Goal: Task Accomplishment & Management: Manage account settings

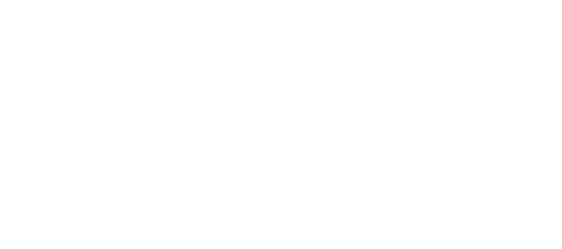
click at [326, 5] on html at bounding box center [281, 2] width 562 height 5
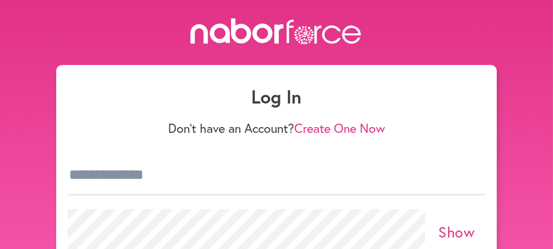
click at [156, 231] on div "Show" at bounding box center [277, 231] width 418 height 58
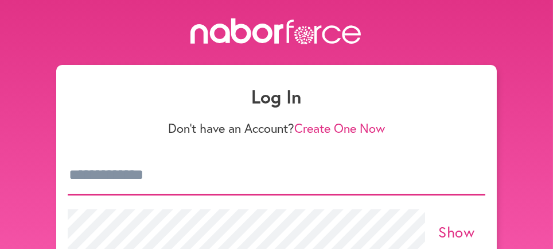
click at [117, 195] on input "email" at bounding box center [277, 175] width 418 height 40
click at [430, 176] on input "**********" at bounding box center [277, 175] width 418 height 40
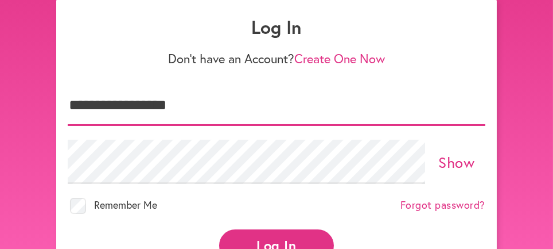
scroll to position [73, 0]
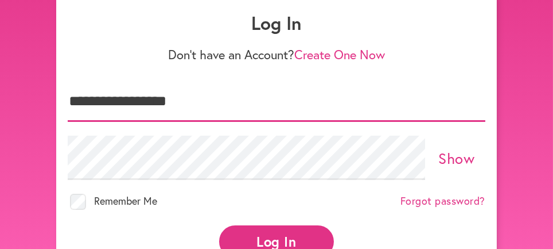
type input "**********"
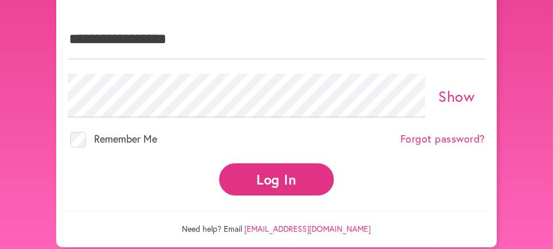
scroll to position [136, 0]
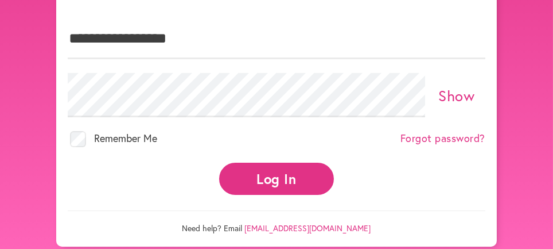
click at [429, 145] on link "Forgot password?" at bounding box center [443, 138] width 85 height 13
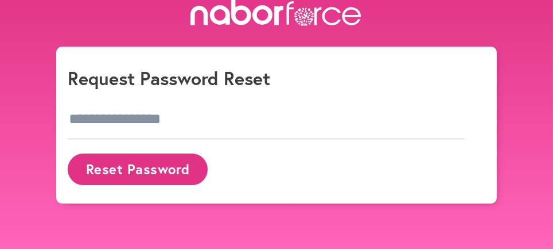
scroll to position [22, 0]
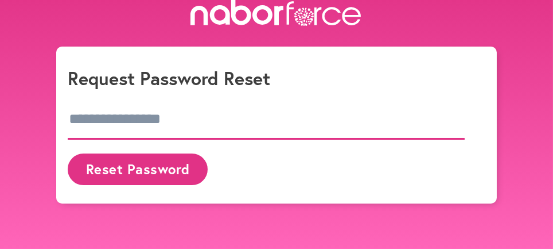
click at [169, 139] on input "email" at bounding box center [266, 119] width 397 height 40
type input "**********"
click at [118, 185] on button "Reset Password" at bounding box center [138, 169] width 140 height 32
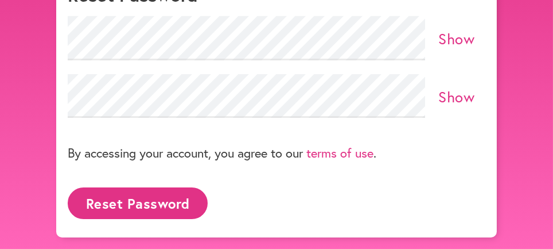
scroll to position [134, 0]
click at [156, 209] on button "Reset Password" at bounding box center [138, 203] width 140 height 32
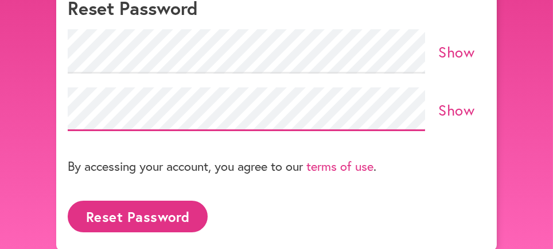
scroll to position [86, 0]
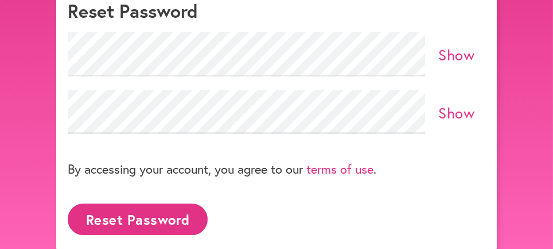
click at [447, 64] on link "Show" at bounding box center [457, 55] width 36 height 20
click at [455, 64] on link "Hide" at bounding box center [457, 55] width 32 height 20
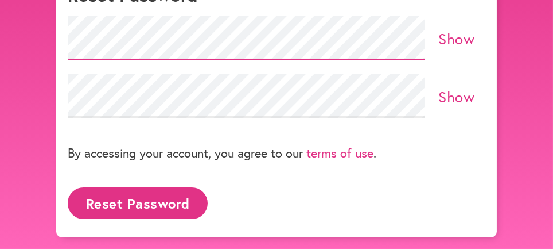
scroll to position [137, 0]
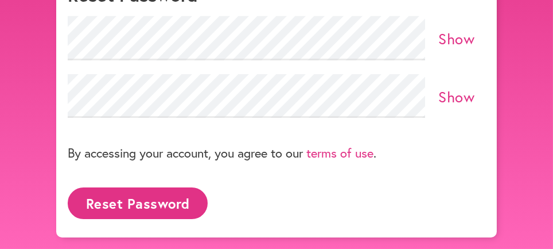
click at [113, 207] on button "Reset Password" at bounding box center [138, 203] width 140 height 32
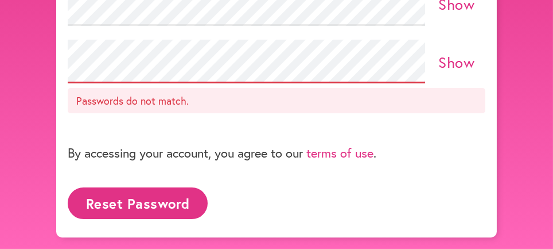
click at [441, 14] on link "Show" at bounding box center [457, 4] width 36 height 20
click at [450, 14] on link "Hide" at bounding box center [457, 4] width 32 height 20
click at [447, 72] on link "Show" at bounding box center [457, 62] width 36 height 20
click at [466, 72] on link "Hide" at bounding box center [457, 62] width 32 height 20
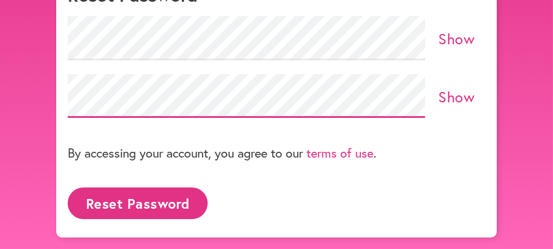
click at [175, 200] on button "Reset Password" at bounding box center [138, 203] width 140 height 32
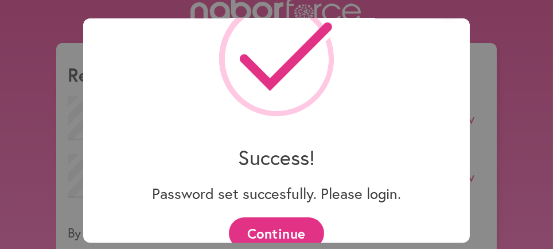
scroll to position [65, 0]
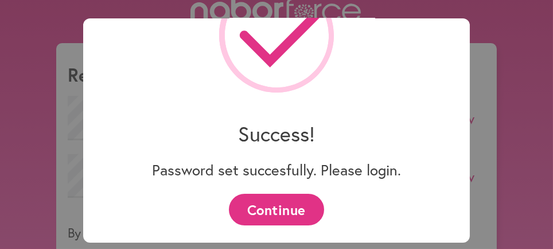
click at [290, 208] on button "Continue" at bounding box center [276, 209] width 95 height 32
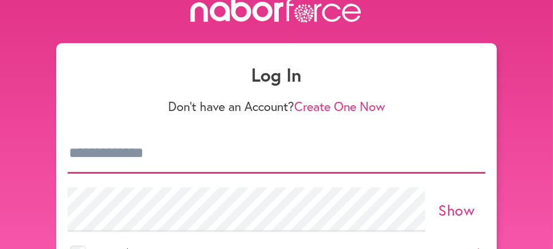
click at [77, 173] on input "email" at bounding box center [277, 153] width 418 height 40
type input "**********"
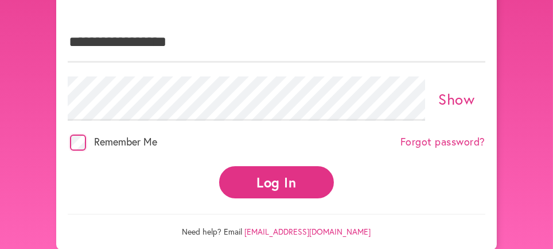
scroll to position [149, 0]
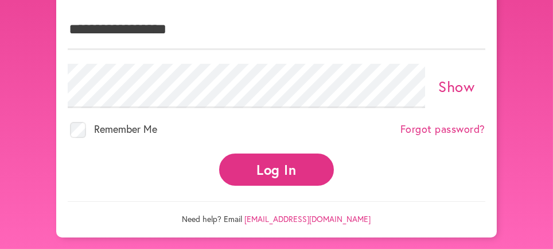
click at [263, 185] on button "Log In" at bounding box center [276, 169] width 115 height 32
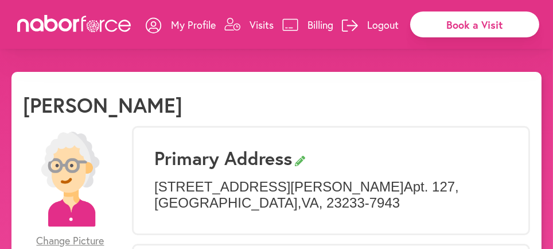
select select "*"
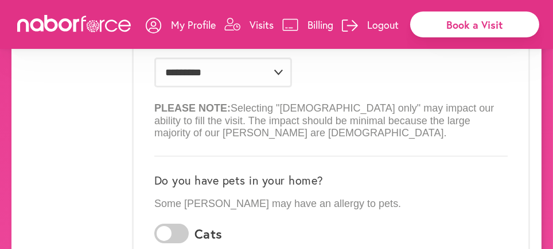
scroll to position [287, 0]
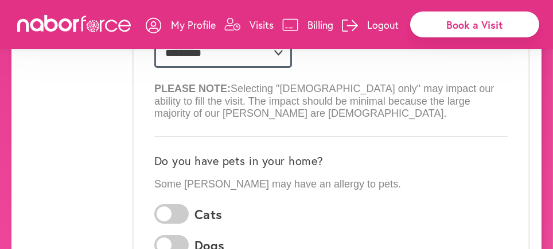
click at [280, 68] on select "**********" at bounding box center [223, 53] width 138 height 30
select select
click at [159, 68] on select "**********" at bounding box center [223, 53] width 138 height 30
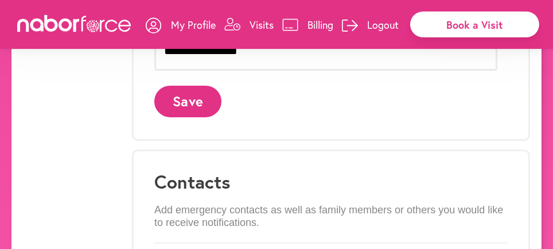
scroll to position [593, 0]
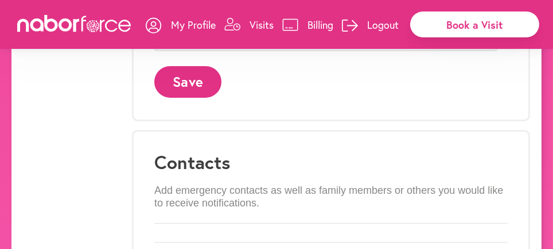
click at [193, 98] on button "Save" at bounding box center [187, 82] width 67 height 32
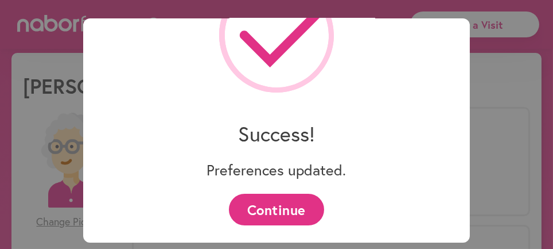
scroll to position [38, 0]
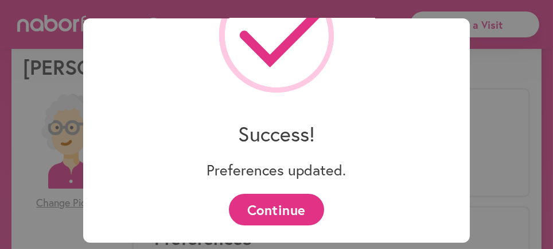
click at [277, 208] on button "Continue" at bounding box center [276, 209] width 95 height 32
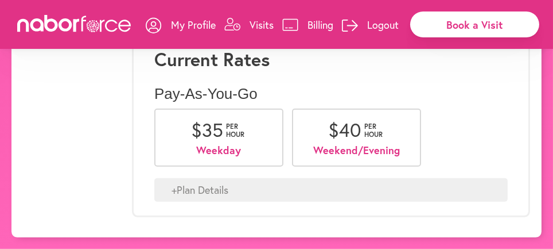
scroll to position [1250, 0]
click at [205, 186] on div "+ Plan Details" at bounding box center [331, 190] width 354 height 24
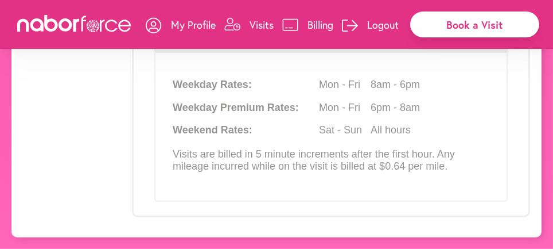
scroll to position [1383, 0]
drag, startPoint x: 302, startPoint y: 137, endPoint x: 302, endPoint y: 156, distance: 18.9
drag, startPoint x: 302, startPoint y: 156, endPoint x: 157, endPoint y: 222, distance: 159.0
click at [157, 217] on div "Current Rates Pay-As-You-Go $ 35 per hour Weekday $ 40 per hour Weekend/Evening…" at bounding box center [331, 47] width 398 height 339
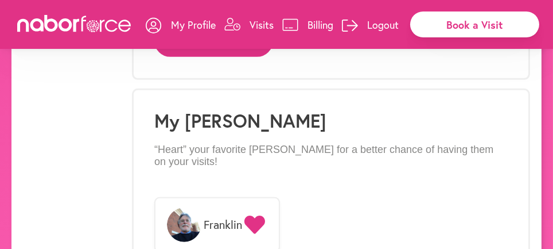
scroll to position [815, 0]
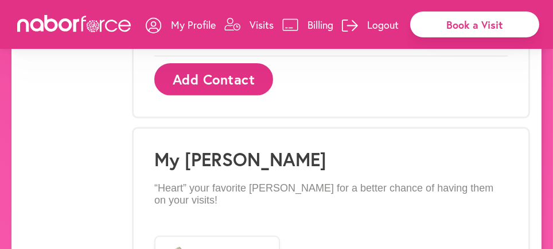
click at [244, 56] on div "Matthew Lohr (804) 908-2866 Visit Notifications" at bounding box center [331, 38] width 354 height 37
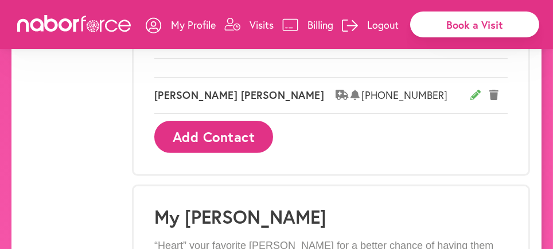
scroll to position [700, 0]
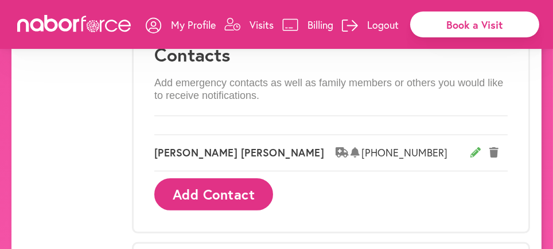
click at [203, 132] on div "Contacts Add emergency contacts as well as family members or others you would l…" at bounding box center [331, 127] width 398 height 211
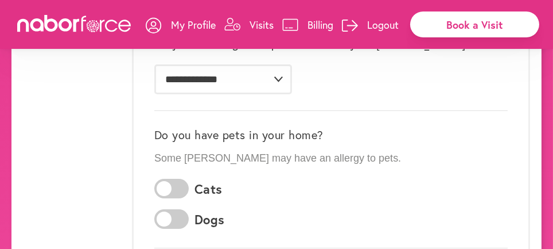
scroll to position [203, 0]
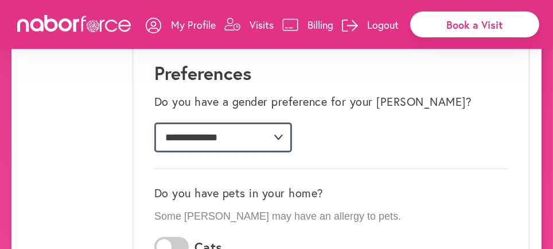
click at [282, 152] on select "**********" at bounding box center [223, 137] width 138 height 30
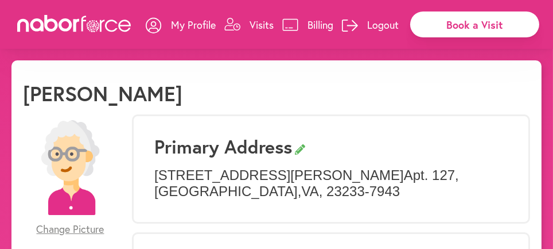
scroll to position [0, 0]
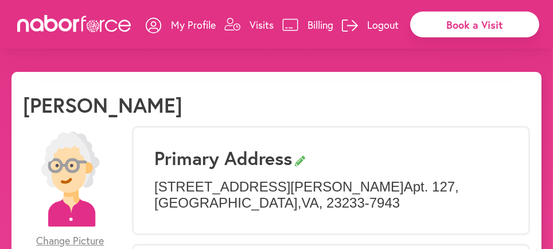
click at [250, 32] on p "Visits" at bounding box center [262, 25] width 24 height 14
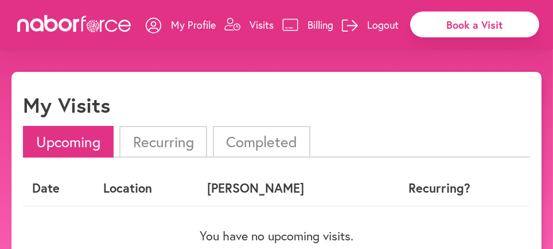
click at [291, 154] on li "Completed" at bounding box center [262, 142] width 98 height 32
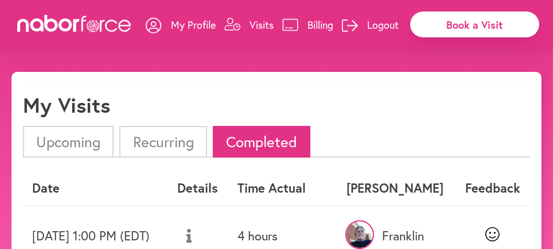
click at [308, 32] on p "Billing" at bounding box center [321, 25] width 26 height 14
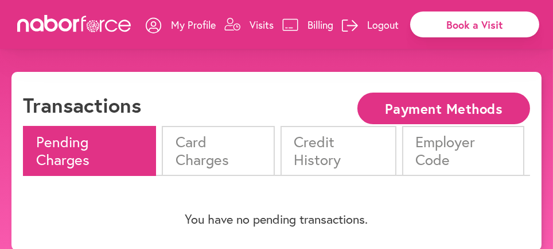
click at [250, 32] on p "Visits" at bounding box center [262, 25] width 24 height 14
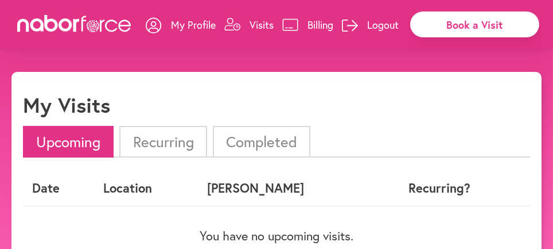
click at [146, 42] on link "My Profile" at bounding box center [181, 24] width 70 height 34
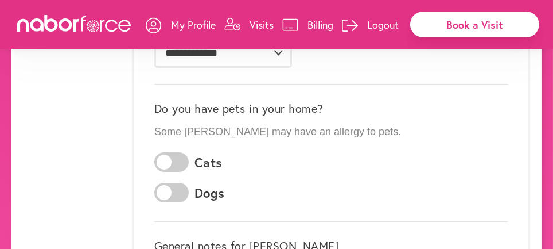
scroll to position [344, 0]
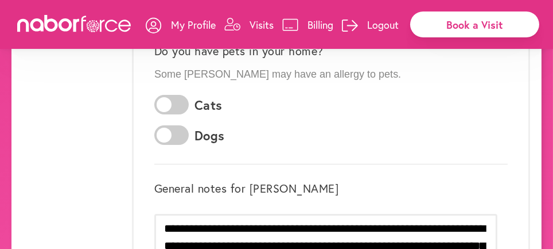
drag, startPoint x: 111, startPoint y: 200, endPoint x: 96, endPoint y: 206, distance: 16.5
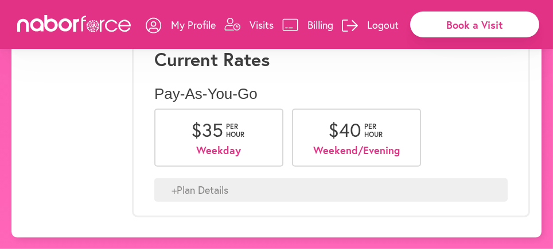
scroll to position [1096, 0]
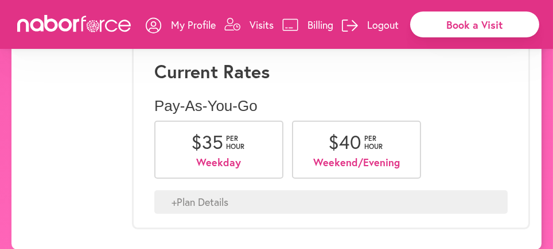
click at [451, 28] on div "Book a Visit" at bounding box center [474, 24] width 129 height 26
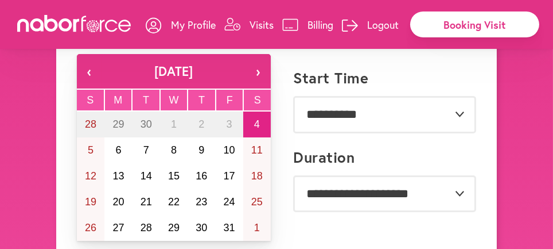
scroll to position [134, 0]
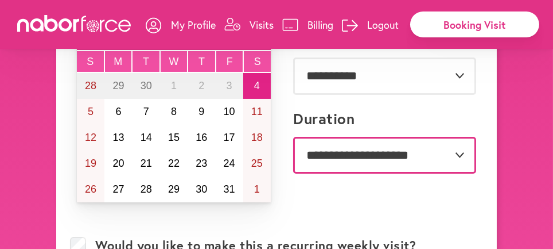
click at [453, 173] on select "**********" at bounding box center [384, 155] width 183 height 37
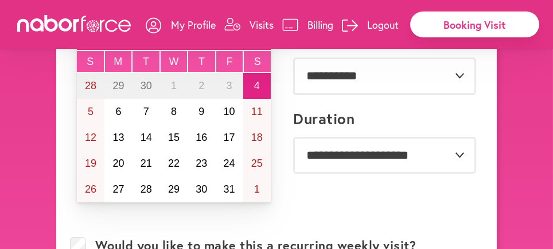
click at [315, 213] on div "**********" at bounding box center [379, 157] width 194 height 111
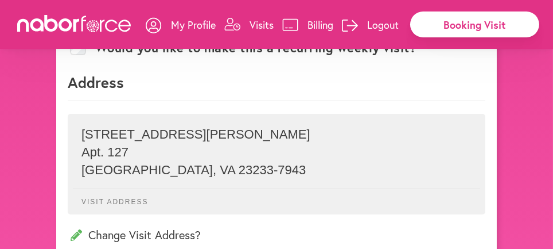
scroll to position [312, 0]
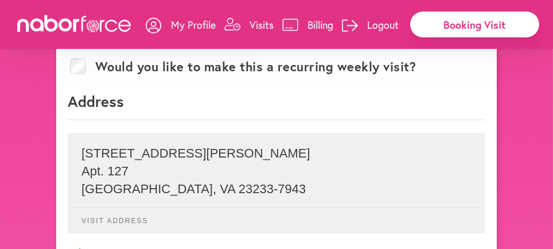
drag, startPoint x: 208, startPoint y: 162, endPoint x: 185, endPoint y: 152, distance: 25.7
drag, startPoint x: 185, startPoint y: 152, endPoint x: 147, endPoint y: 139, distance: 40.1
click at [147, 120] on p "Address" at bounding box center [277, 105] width 418 height 29
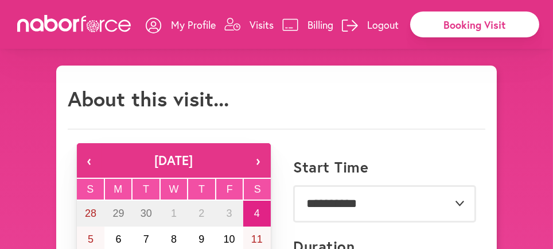
scroll to position [0, 0]
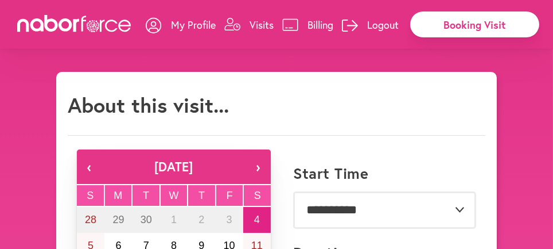
drag, startPoint x: 369, startPoint y: 63, endPoint x: 91, endPoint y: 30, distance: 279.1
click at [85, 21] on icon at bounding box center [84, 23] width 5 height 15
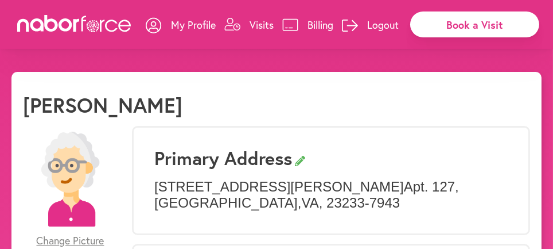
click at [374, 32] on p "Logout" at bounding box center [383, 25] width 32 height 14
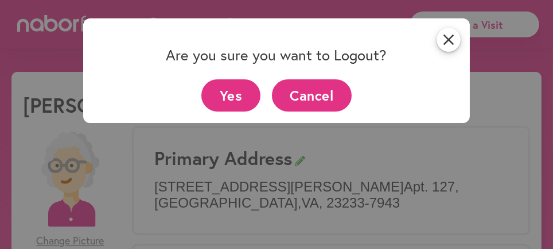
click at [224, 96] on button "Yes" at bounding box center [230, 95] width 59 height 32
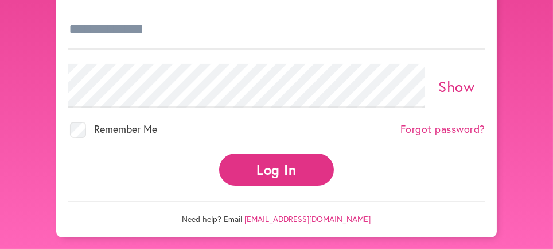
scroll to position [192, 0]
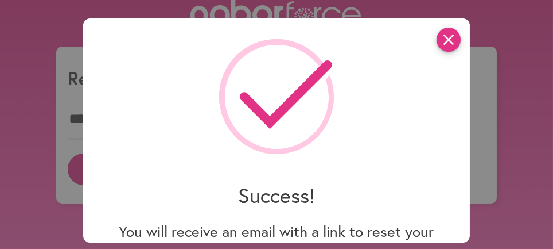
click at [449, 40] on icon "close" at bounding box center [449, 40] width 24 height 24
